Goal: Find specific page/section: Find specific page/section

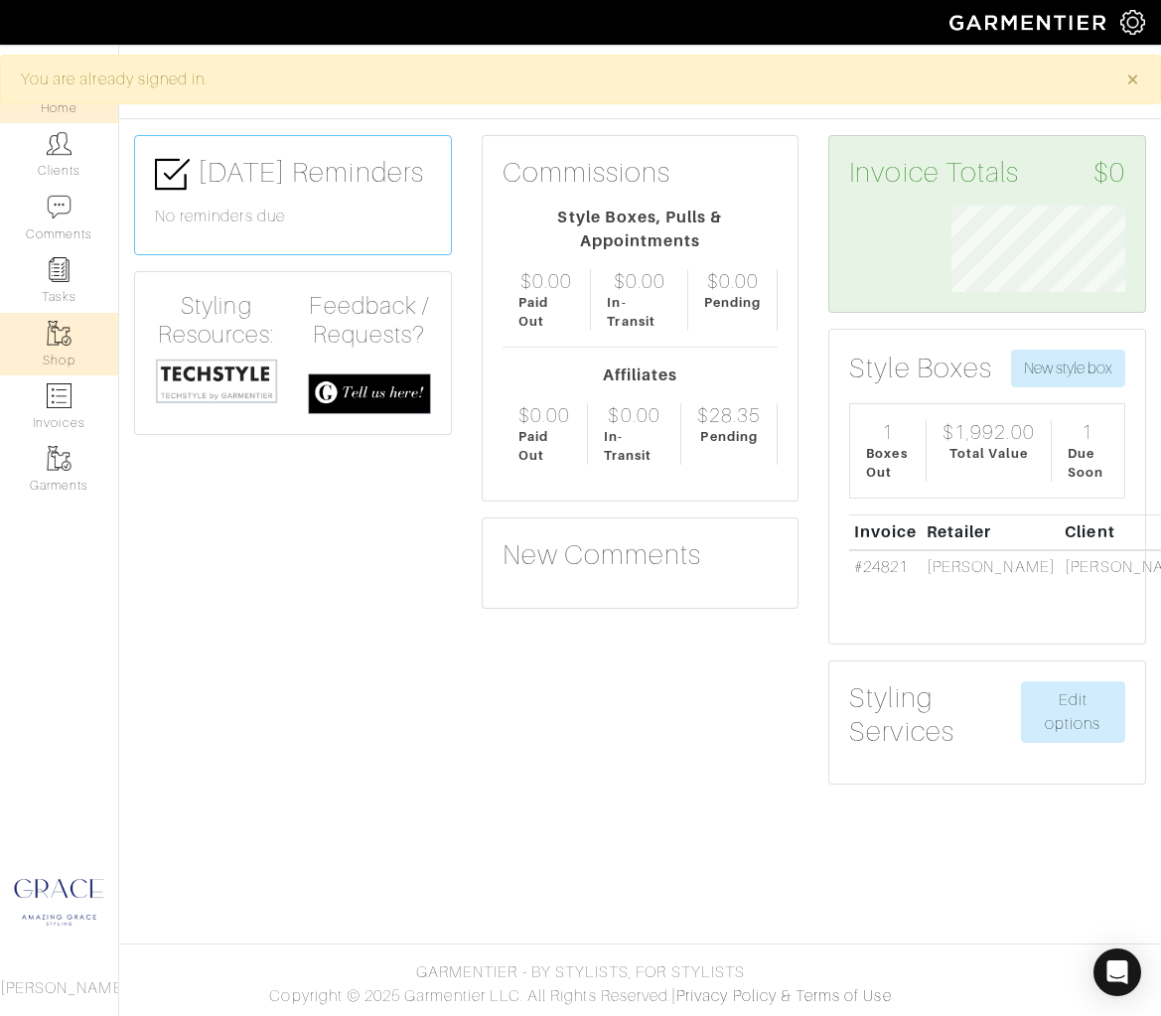
scroll to position [86, 204]
click at [73, 344] on link "Shop" at bounding box center [59, 344] width 118 height 63
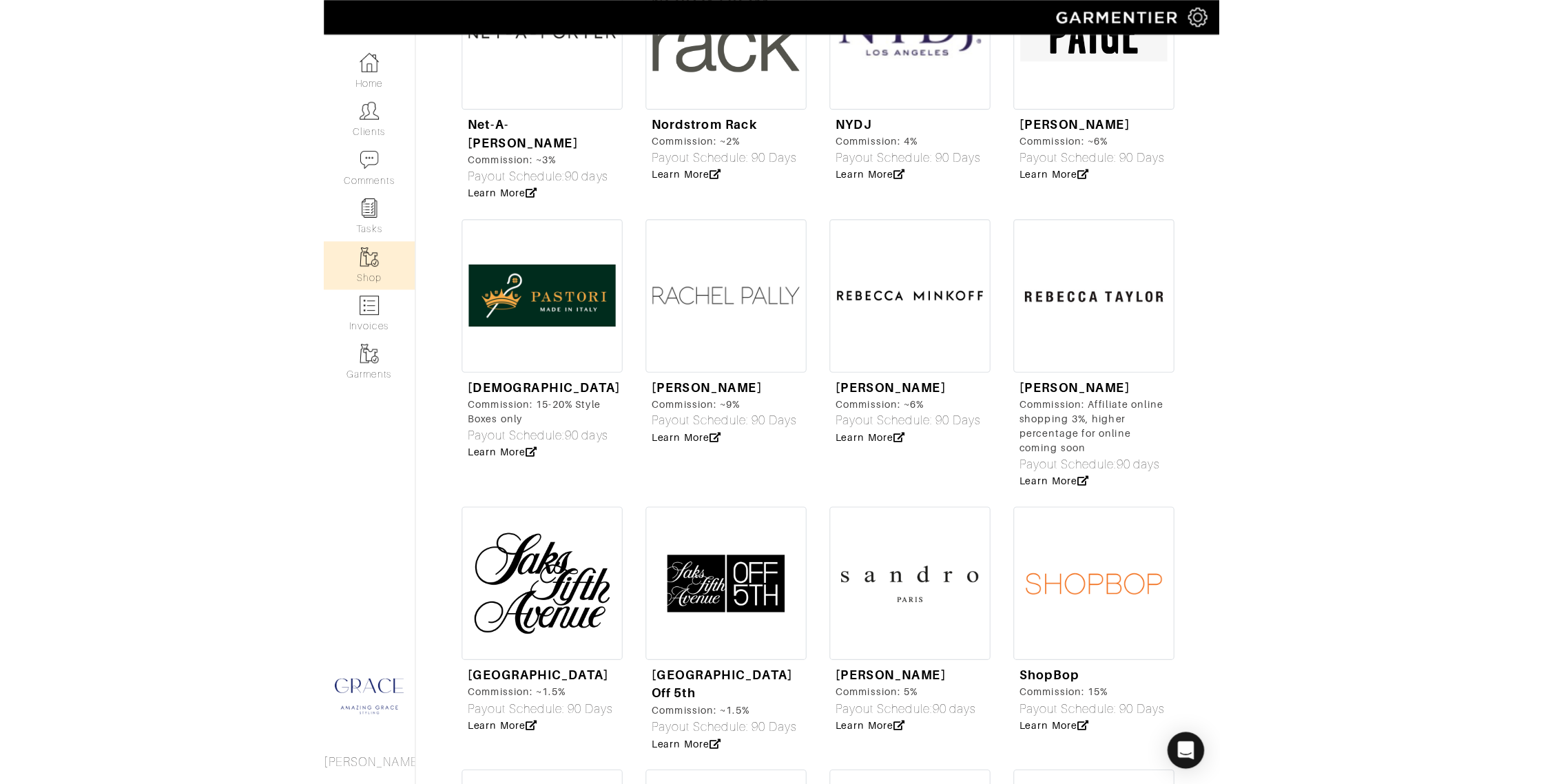
scroll to position [3942, 0]
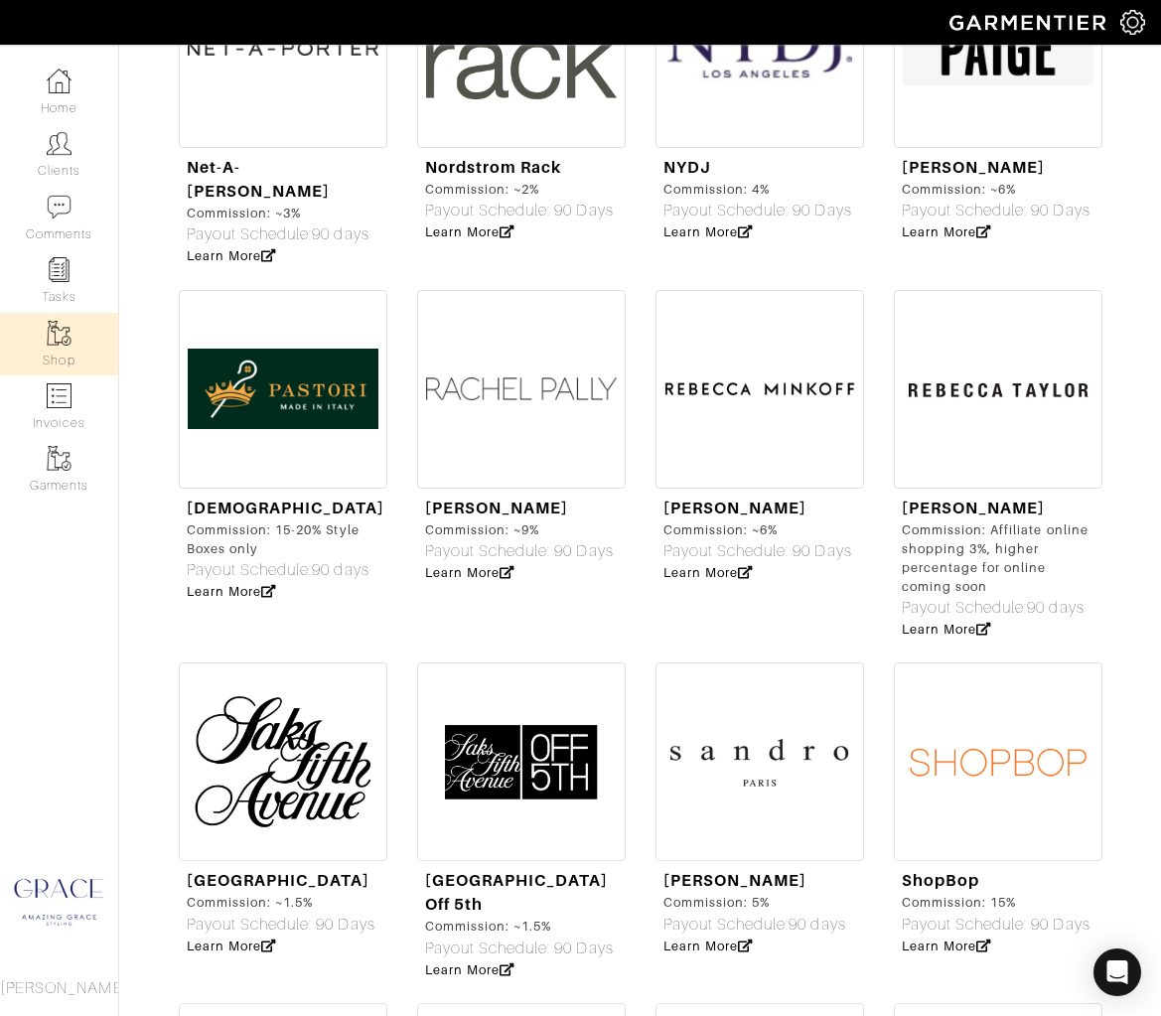
click at [1013, 663] on img at bounding box center [998, 762] width 209 height 199
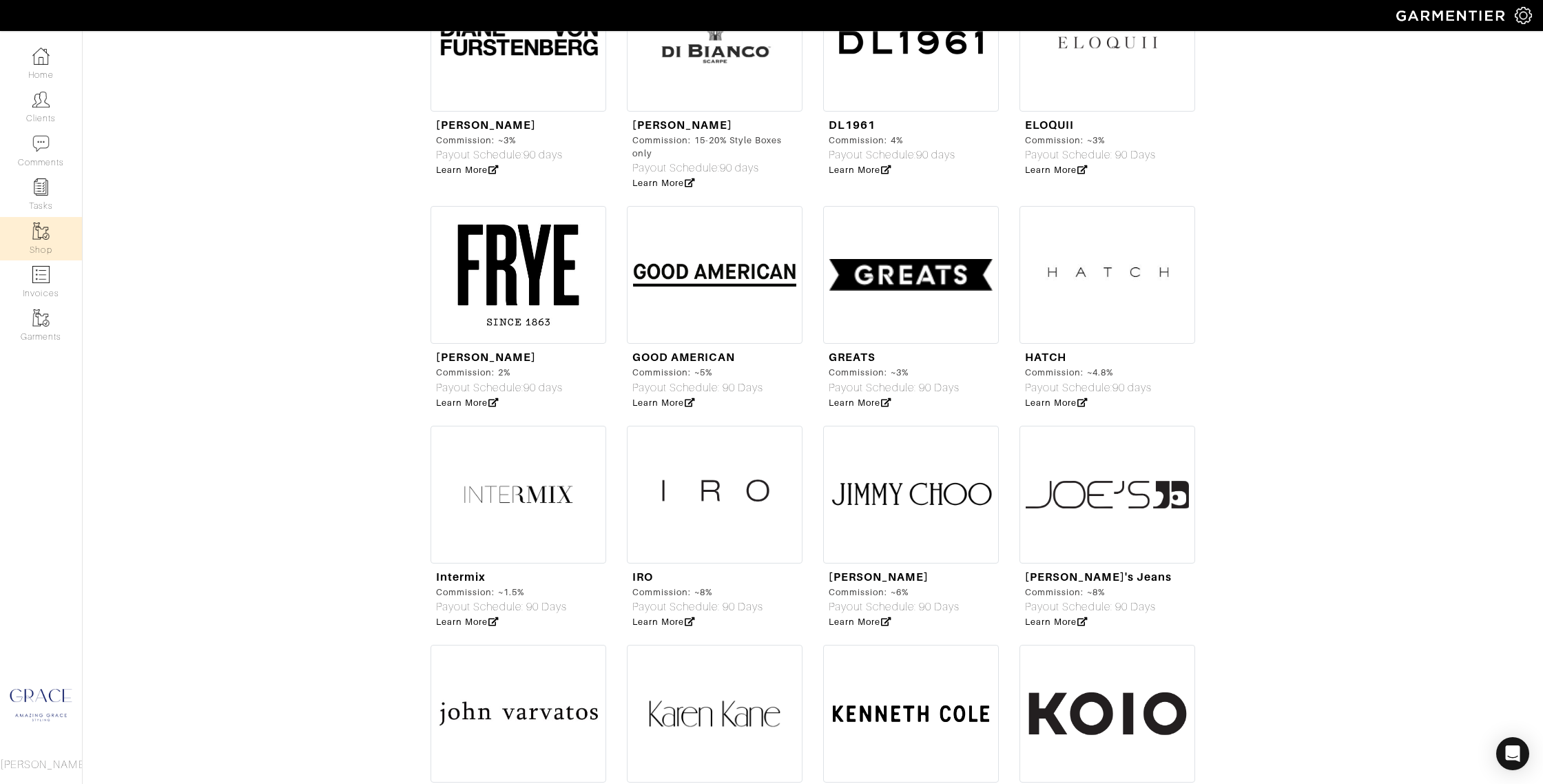
scroll to position [2199, 0]
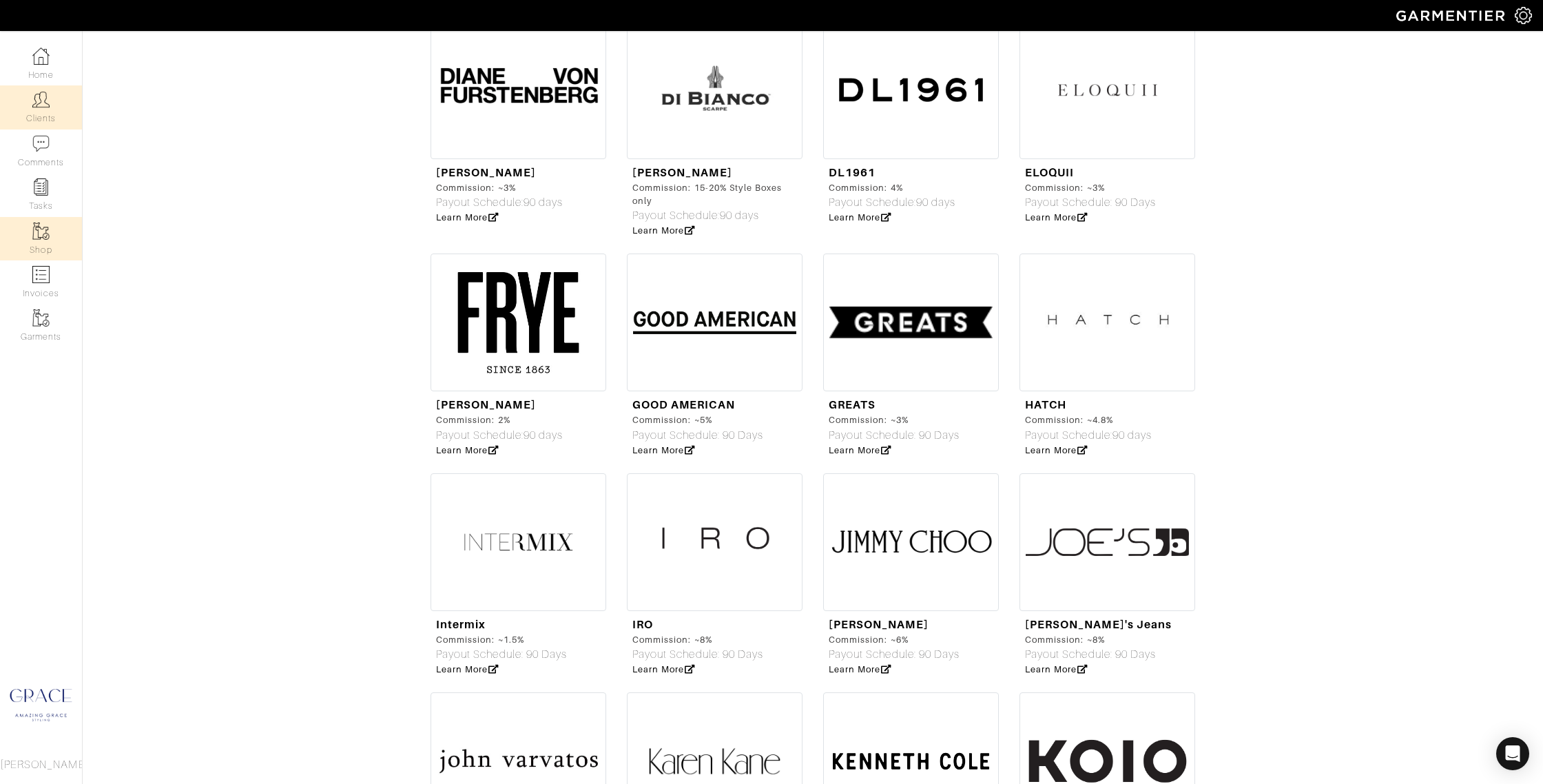
click at [47, 103] on img at bounding box center [41, 99] width 17 height 17
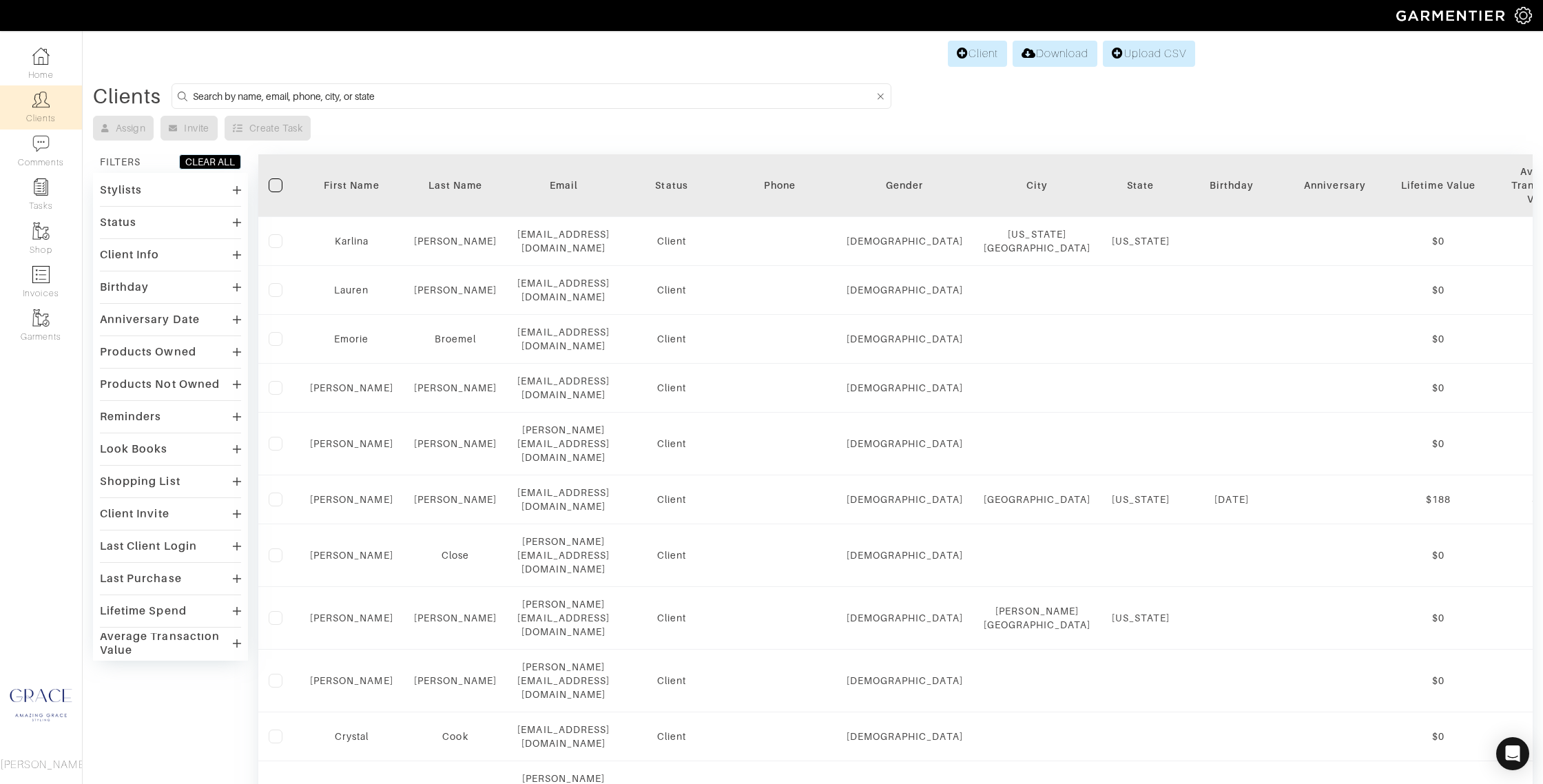
click at [535, 98] on input at bounding box center [534, 96] width 682 height 17
type input "ashley"
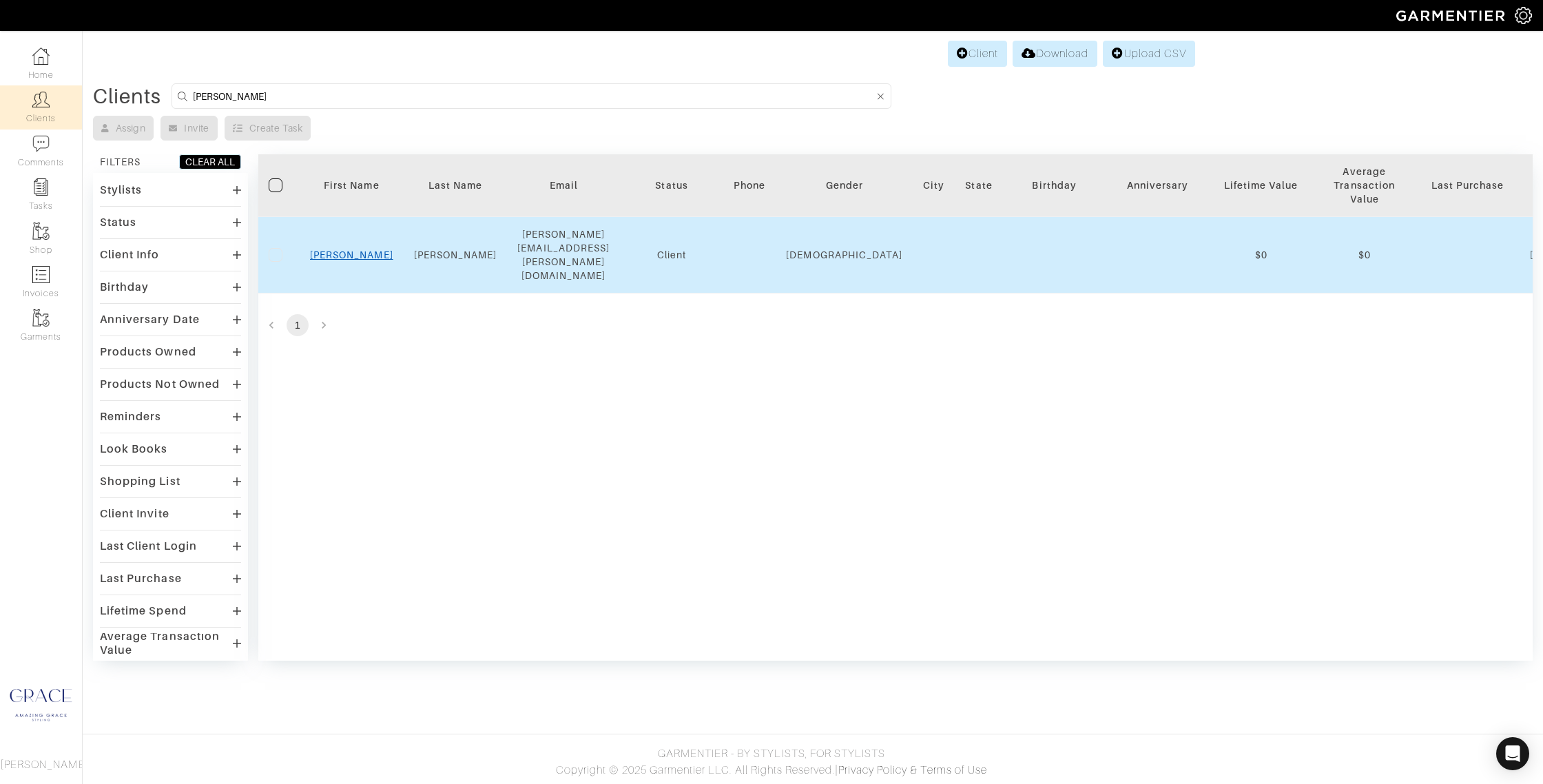
click at [350, 250] on link "Ashley" at bounding box center [352, 255] width 83 height 11
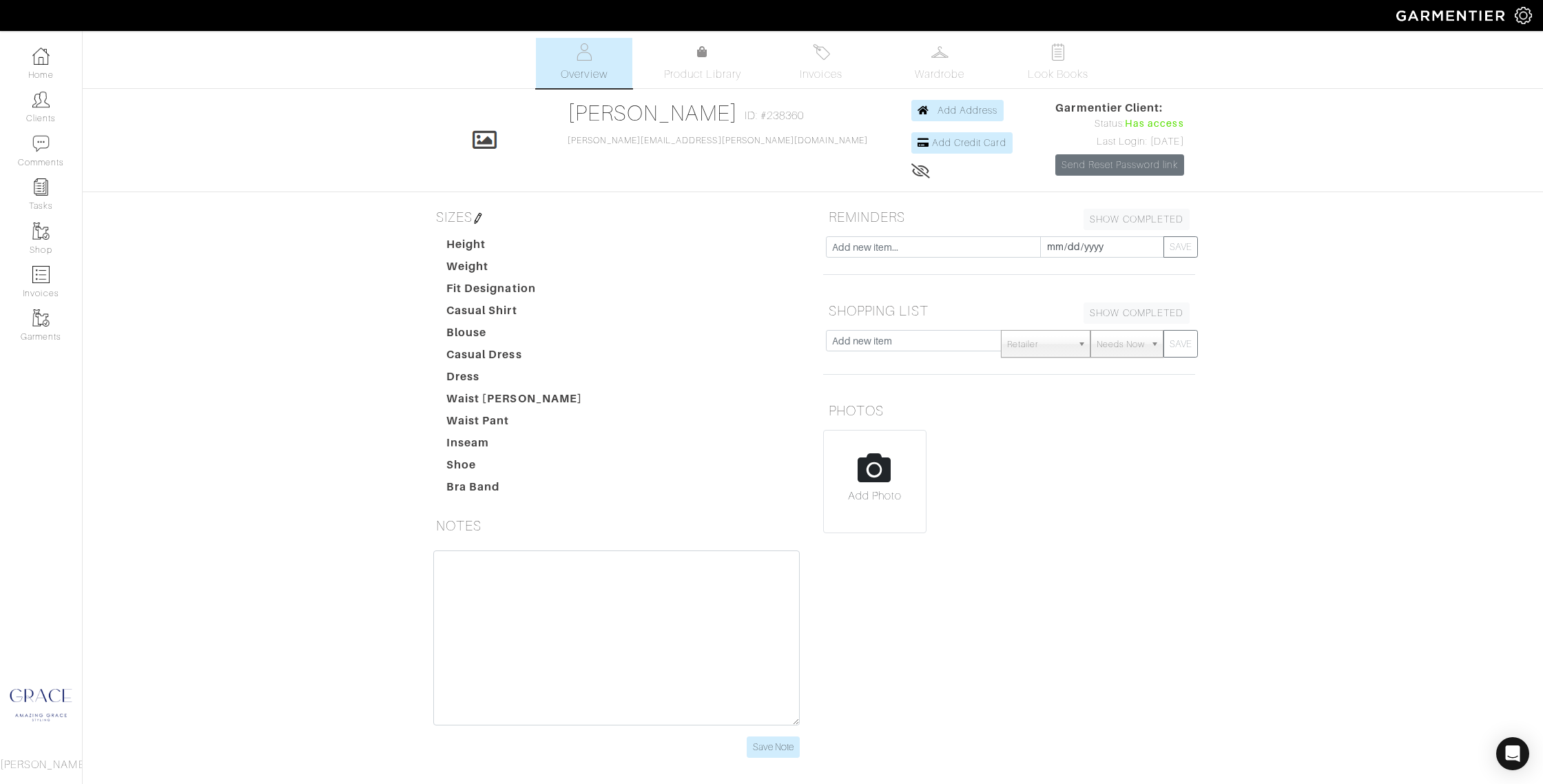
scroll to position [10, 0]
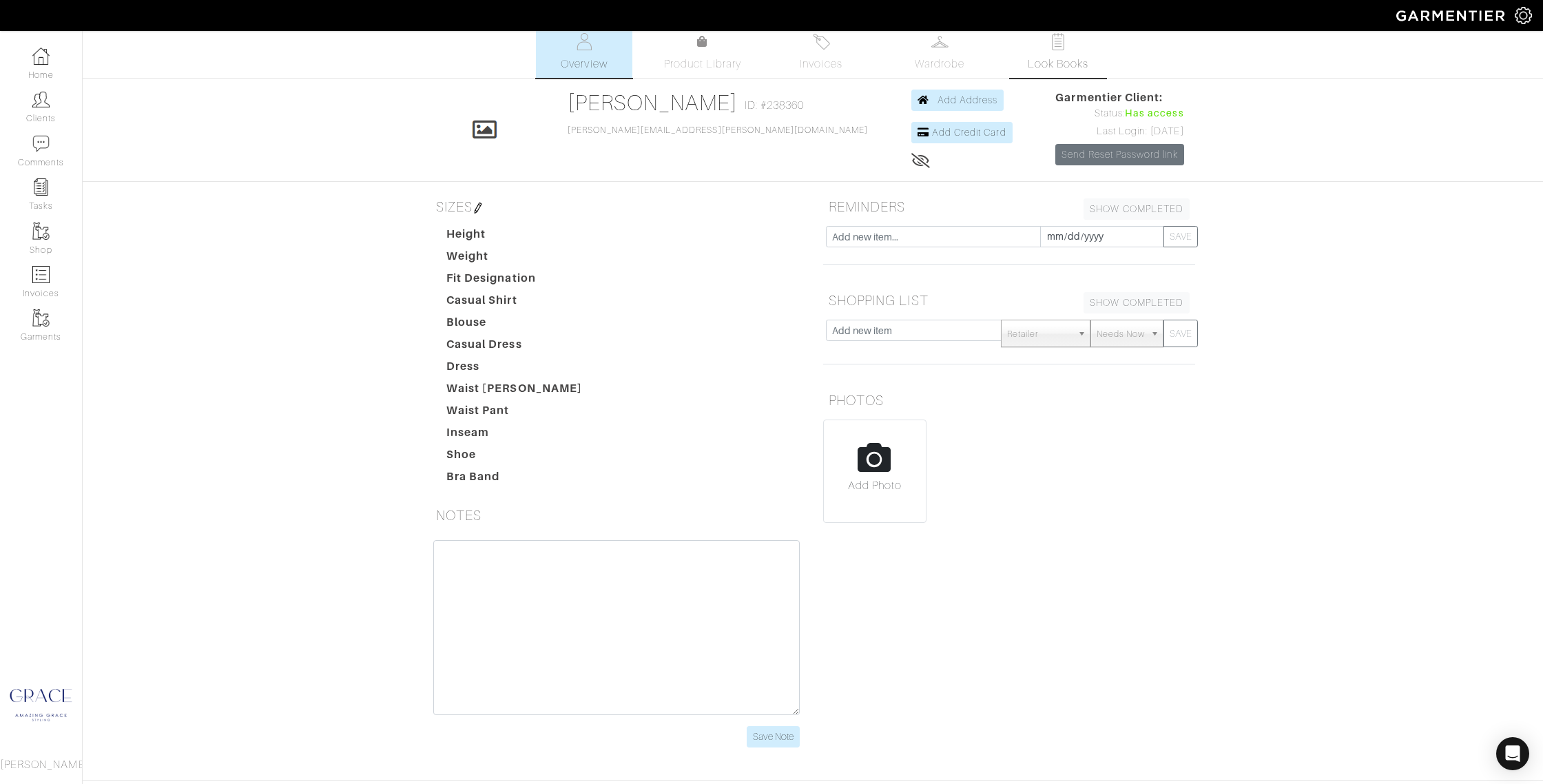
click at [1044, 55] on span "Look Books" at bounding box center [1058, 64] width 61 height 17
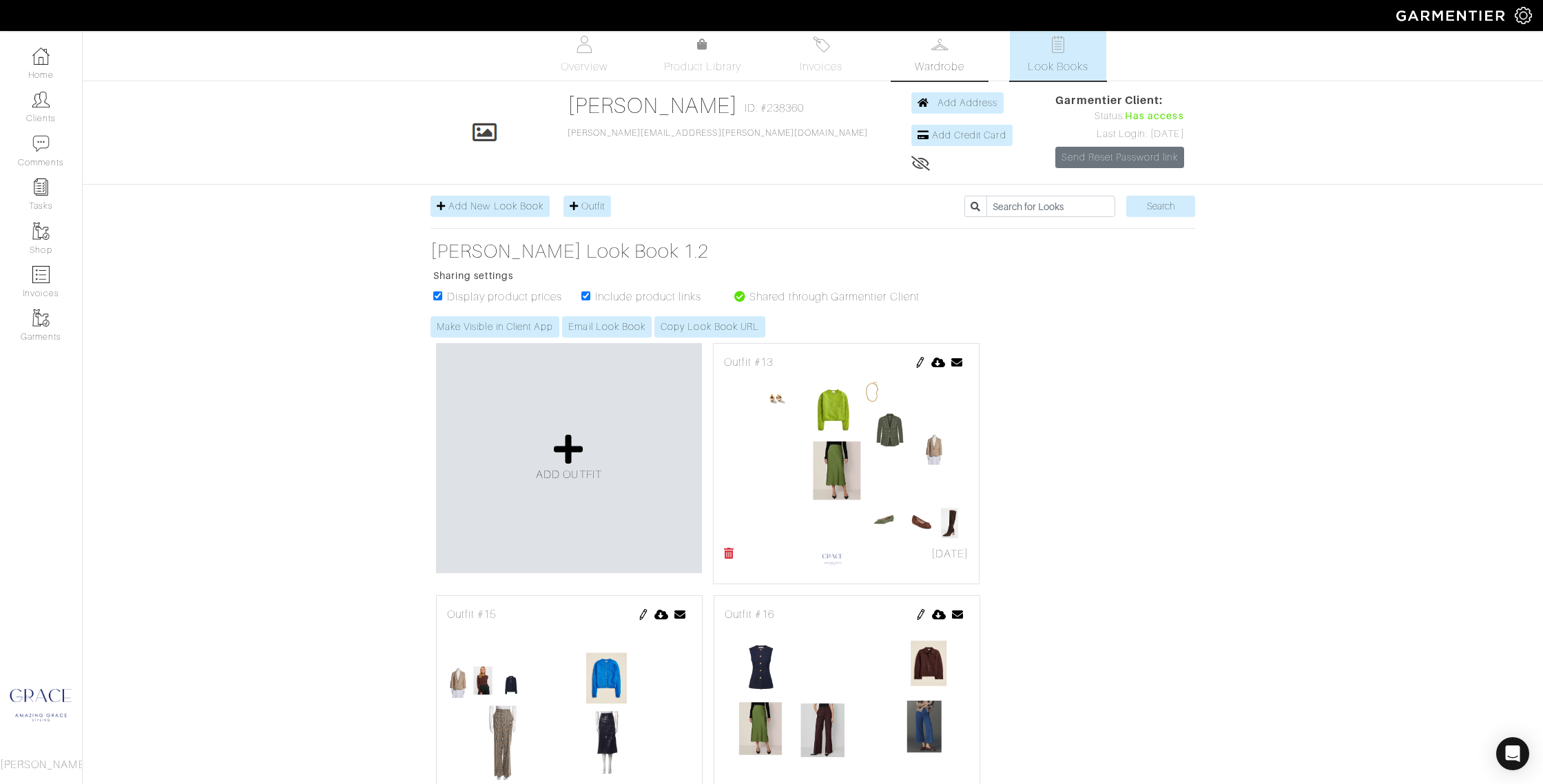
scroll to position [9, 0]
click at [941, 53] on link "Wardrobe" at bounding box center [940, 54] width 96 height 51
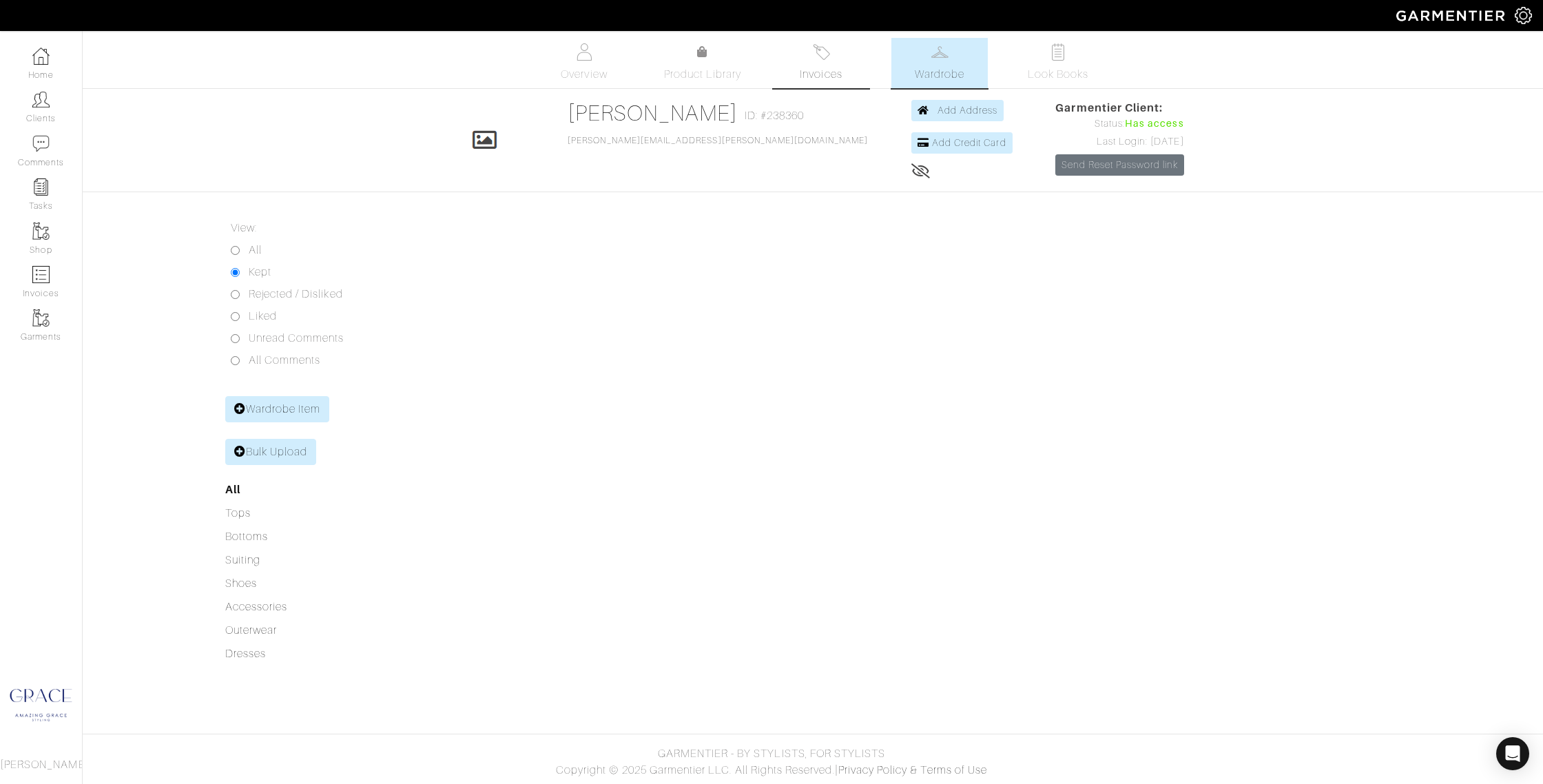
click at [810, 57] on link "Invoices" at bounding box center [821, 63] width 96 height 51
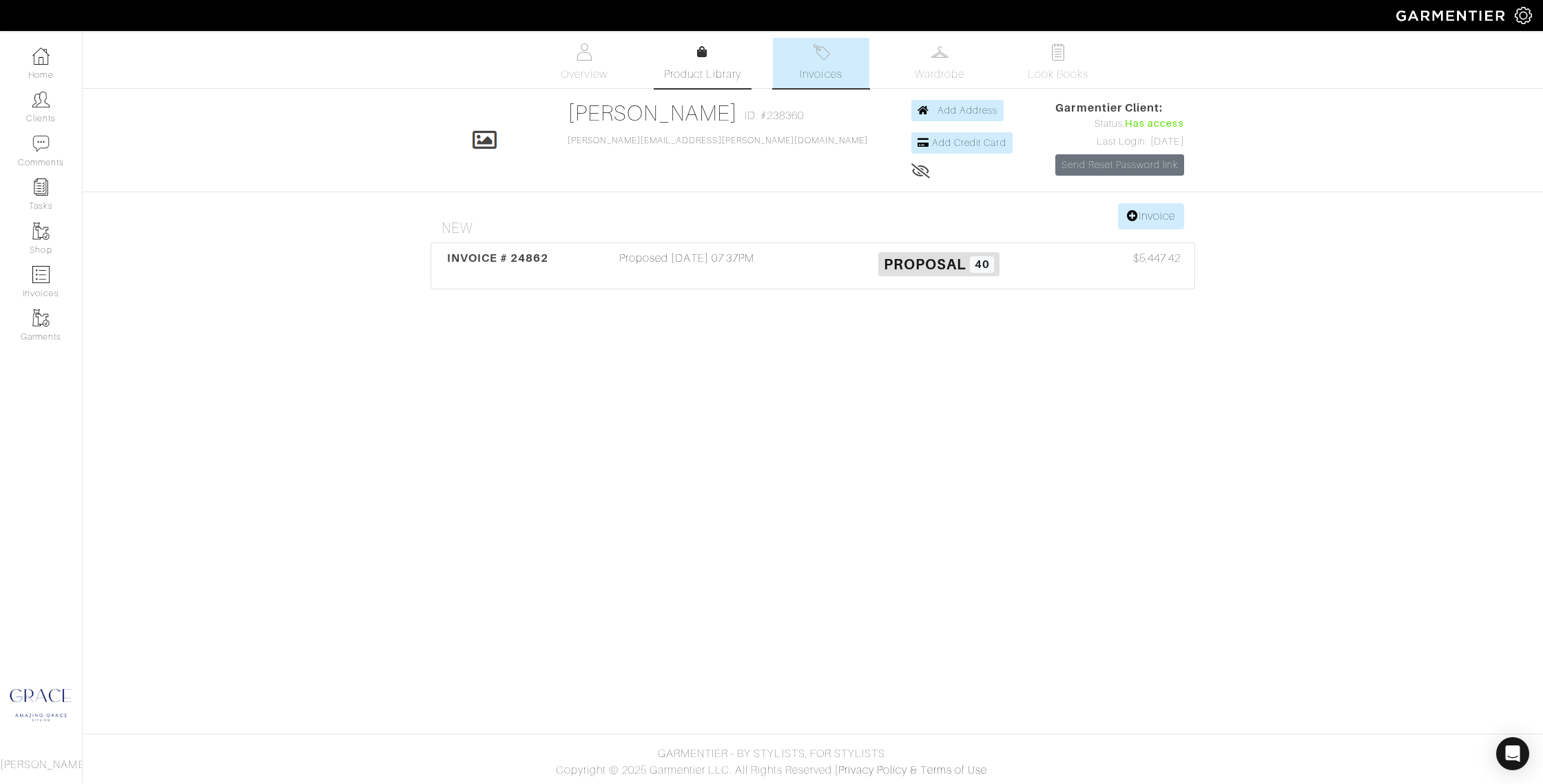
click at [720, 60] on link "Product Library" at bounding box center [702, 64] width 96 height 39
